Goal: Transaction & Acquisition: Purchase product/service

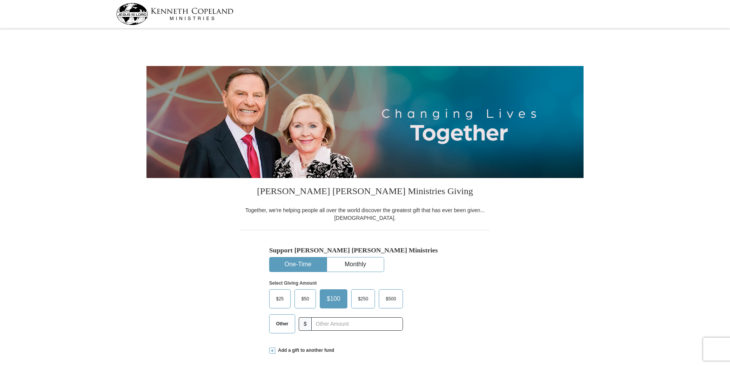
select select "FL"
click at [329, 327] on input "text" at bounding box center [356, 323] width 85 height 13
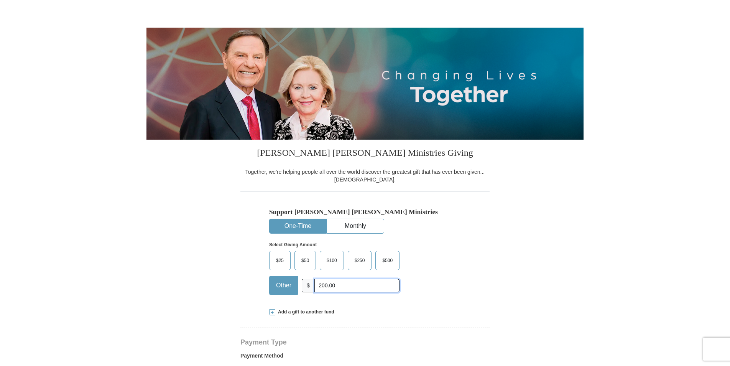
scroll to position [77, 0]
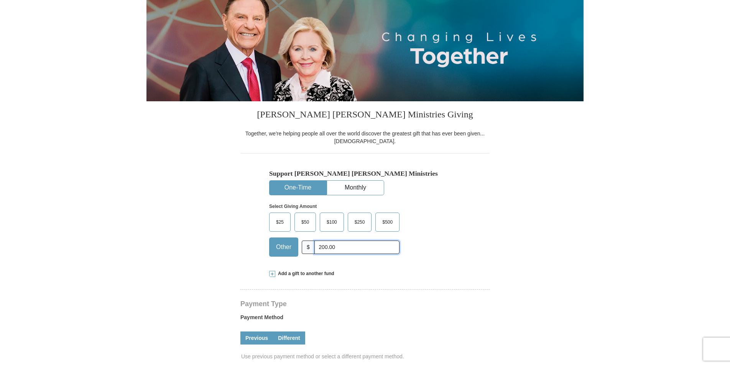
type input "200.00"
click at [290, 336] on link "Different" at bounding box center [289, 337] width 32 height 13
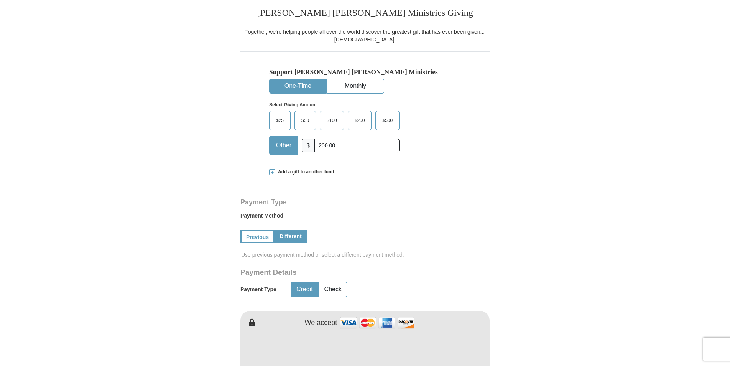
scroll to position [192, 0]
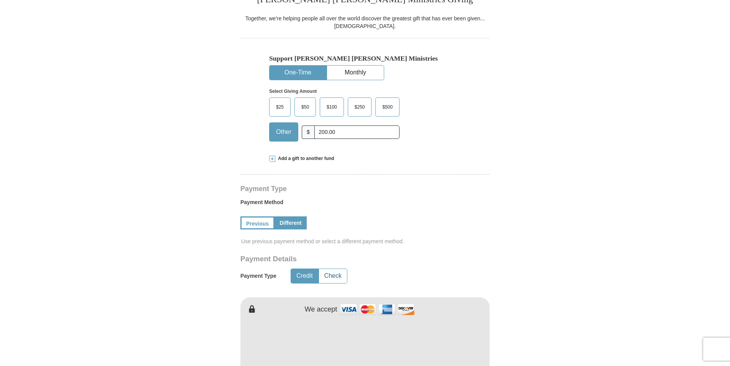
click at [341, 271] on button "Check" at bounding box center [333, 276] width 28 height 14
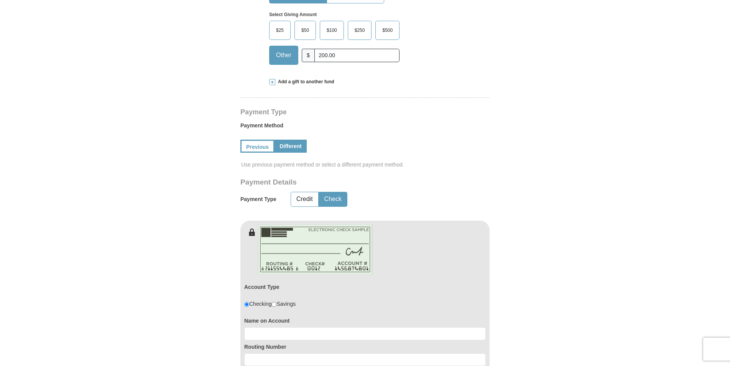
scroll to position [307, 0]
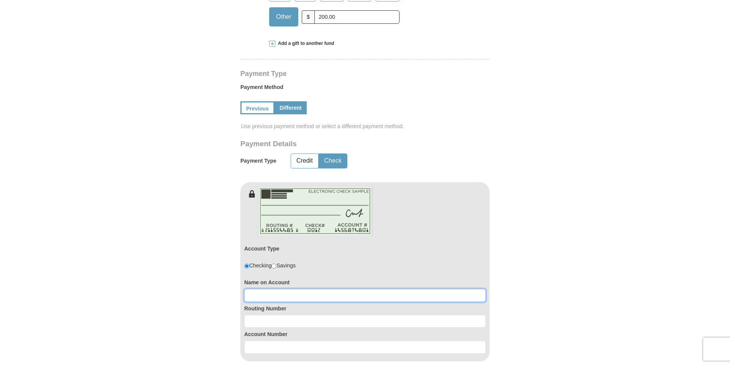
click at [311, 296] on input at bounding box center [364, 295] width 241 height 13
type input "N"
click at [312, 162] on button "Credit" at bounding box center [304, 161] width 27 height 14
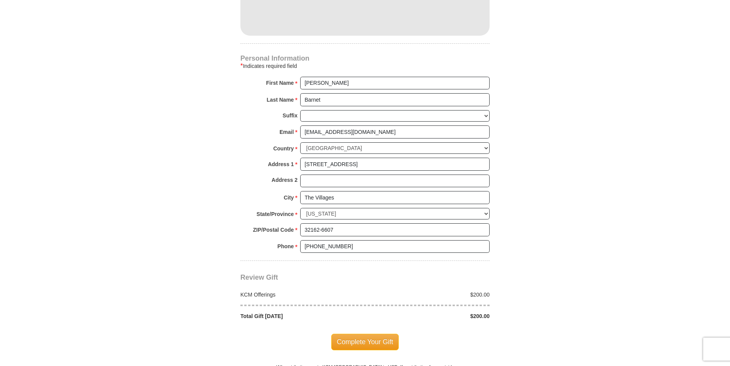
scroll to position [575, 0]
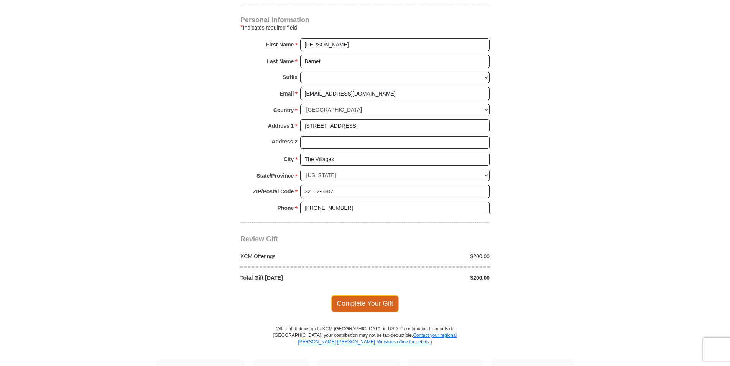
click at [365, 304] on span "Complete Your Gift" at bounding box center [365, 303] width 68 height 16
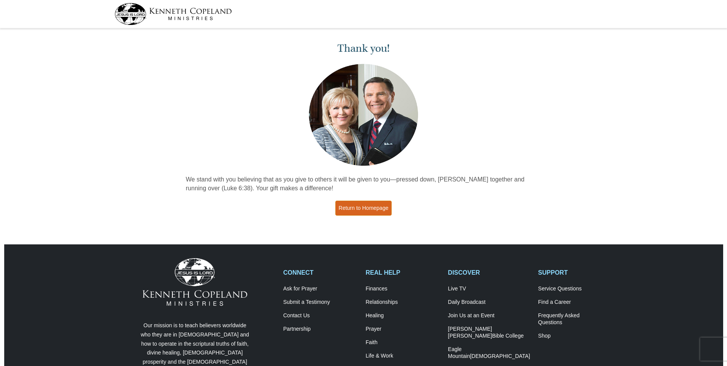
click at [361, 203] on link "Return to Homepage" at bounding box center [363, 207] width 57 height 15
